Goal: Information Seeking & Learning: Learn about a topic

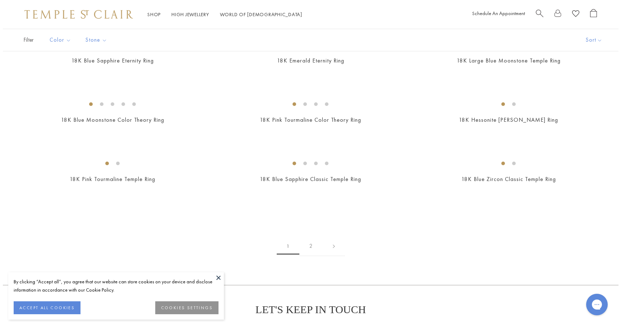
scroll to position [737, 0]
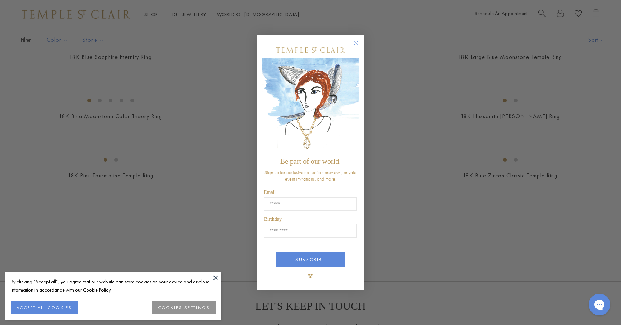
click at [357, 42] on icon "Close dialog" at bounding box center [356, 42] width 9 height 9
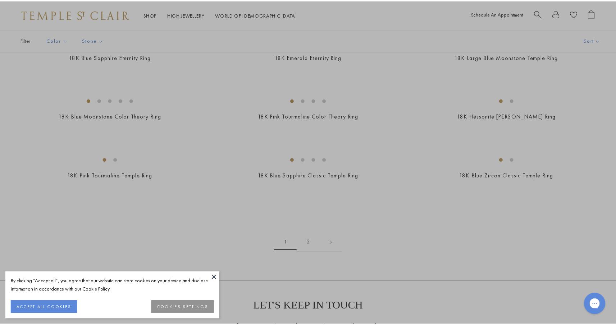
scroll to position [733, 0]
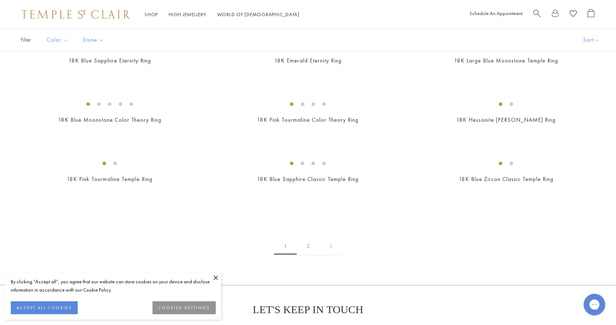
click at [215, 277] on button at bounding box center [215, 277] width 11 height 11
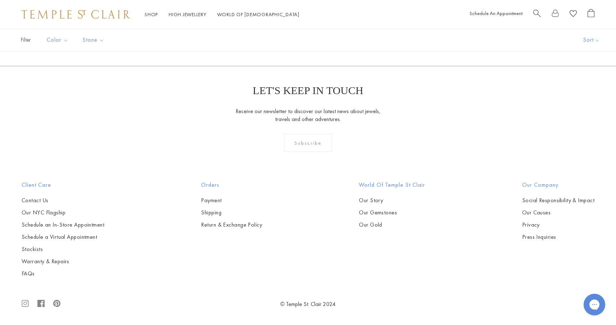
scroll to position [3161, 0]
click at [306, 37] on link "2" at bounding box center [308, 27] width 23 height 20
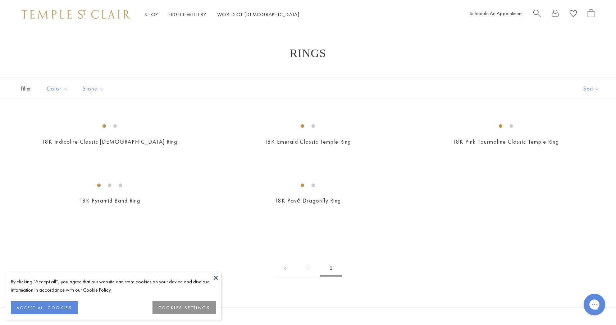
click at [215, 278] on button at bounding box center [215, 277] width 11 height 11
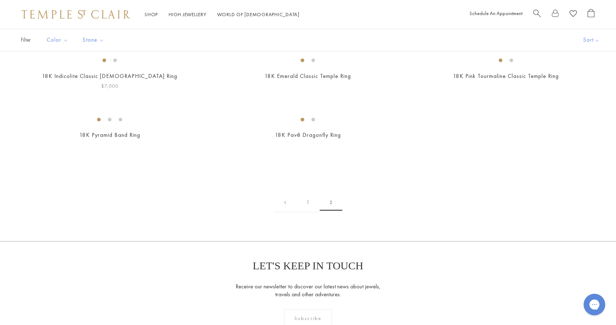
scroll to position [66, 0]
click at [0, 0] on img at bounding box center [0, 0] width 0 height 0
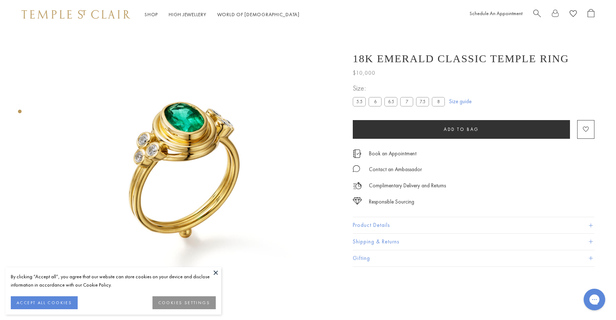
click at [190, 138] on img at bounding box center [185, 178] width 299 height 299
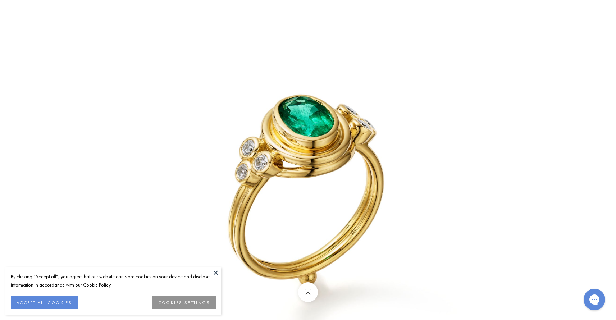
click at [431, 78] on img at bounding box center [308, 202] width 421 height 421
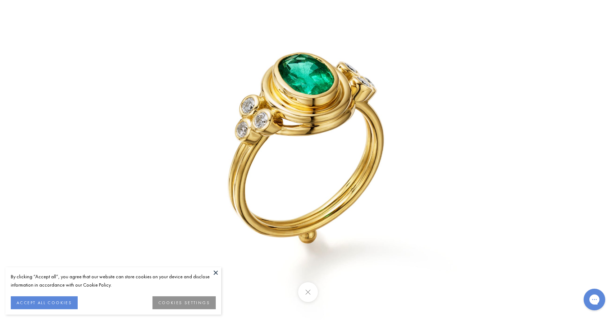
click at [76, 42] on div at bounding box center [308, 160] width 616 height 320
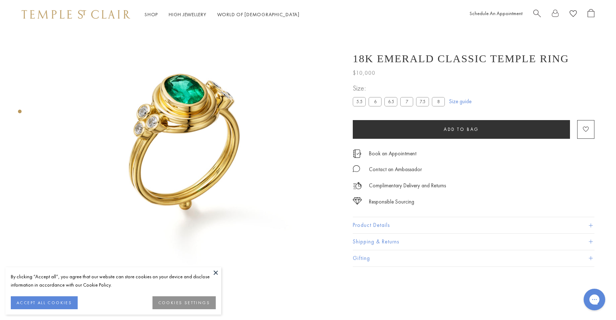
scroll to position [29, 0]
click at [398, 225] on button "Product Details" at bounding box center [474, 225] width 242 height 16
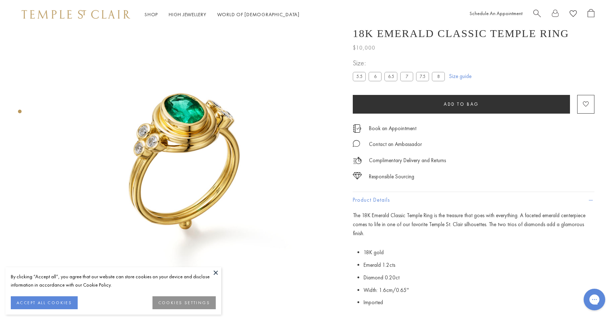
scroll to position [0, 0]
